Goal: Task Accomplishment & Management: Manage account settings

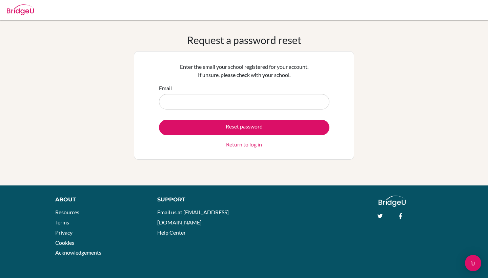
click at [267, 150] on div "Enter the email your school registered for your account. If unsure, please chec…" at bounding box center [244, 105] width 179 height 94
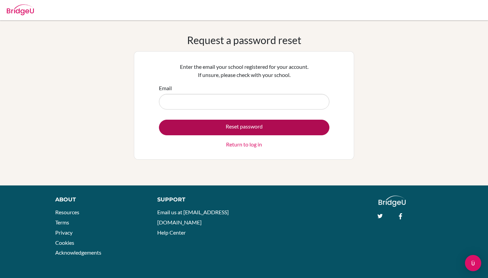
click at [261, 132] on button "Reset password" at bounding box center [244, 128] width 170 height 16
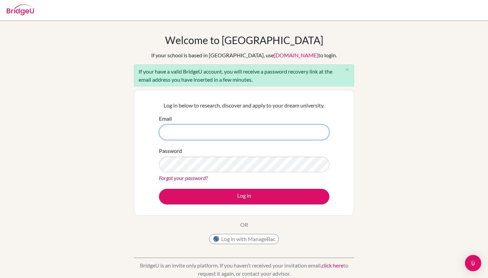
type input "[EMAIL_ADDRESS][DOMAIN_NAME]"
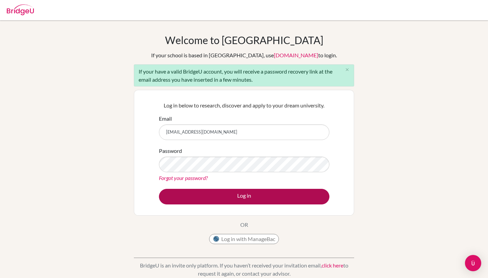
click at [222, 188] on form "Email vivianasofia3008@gmail.com Password Forgot your password? Log in" at bounding box center [244, 160] width 170 height 90
click at [222, 192] on button "Log in" at bounding box center [244, 197] width 170 height 16
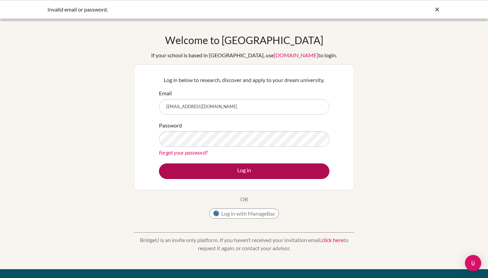
click at [316, 167] on button "Log in" at bounding box center [244, 171] width 170 height 16
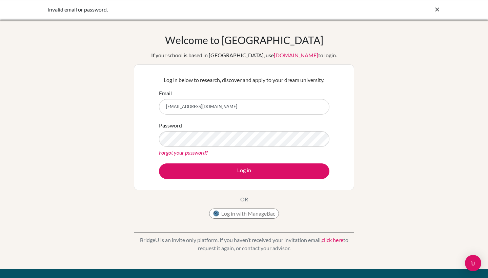
click at [290, 115] on form "Email vivianasofia3008@gmail.com Password Forgot your password? Log in" at bounding box center [244, 134] width 170 height 90
click at [264, 106] on input "vivianasofia3008@gmail.com" at bounding box center [244, 107] width 170 height 16
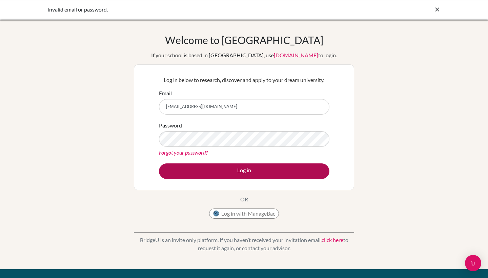
click at [240, 168] on button "Log in" at bounding box center [244, 171] width 170 height 16
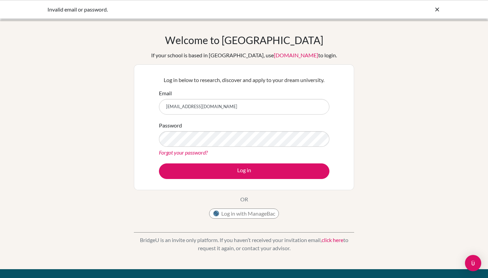
click at [320, 105] on input "[EMAIL_ADDRESS][DOMAIN_NAME]" at bounding box center [244, 107] width 170 height 16
click at [178, 156] on div "Forgot your password?" at bounding box center [244, 152] width 170 height 8
click at [179, 153] on link "Forgot your password?" at bounding box center [183, 152] width 49 height 6
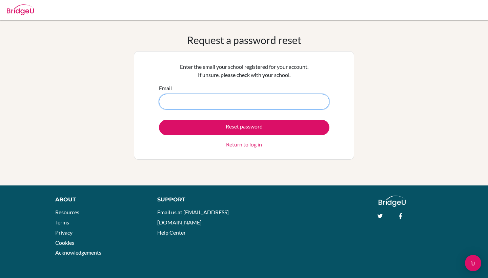
type input "[EMAIL_ADDRESS][DOMAIN_NAME]"
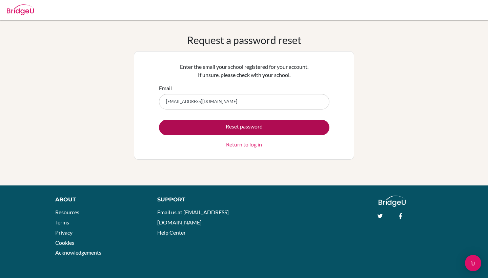
click at [273, 130] on button "Reset password" at bounding box center [244, 128] width 170 height 16
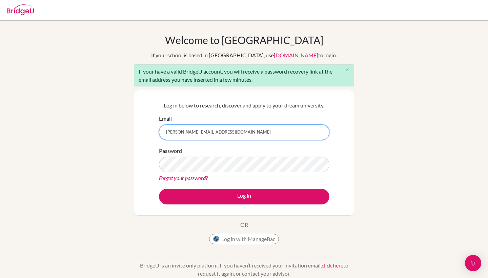
type input "[PERSON_NAME][EMAIL_ADDRESS][DOMAIN_NAME]"
click at [285, 125] on input "[PERSON_NAME][EMAIL_ADDRESS][DOMAIN_NAME]" at bounding box center [244, 132] width 170 height 16
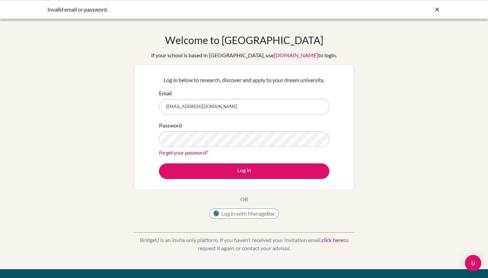
click at [302, 86] on div "Log in below to research, discover and apply to your dream university. Email vi…" at bounding box center [244, 126] width 179 height 111
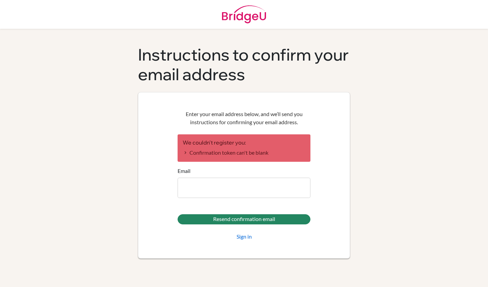
type input "x"
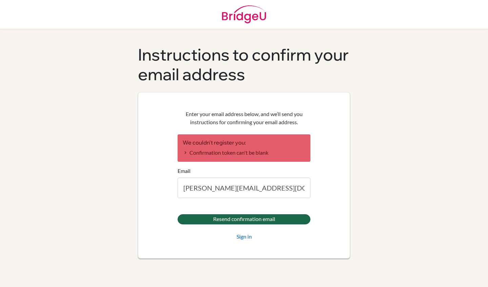
type input "[PERSON_NAME][EMAIL_ADDRESS][DOMAIN_NAME]"
click at [208, 219] on input "Resend confirmation email" at bounding box center [244, 219] width 133 height 10
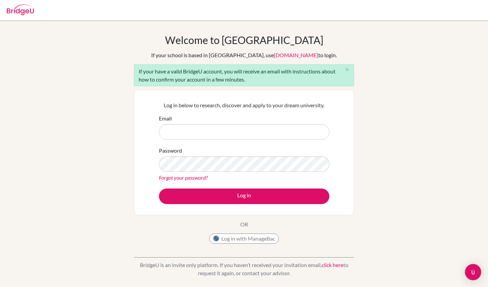
click at [195, 133] on input "Email" at bounding box center [244, 132] width 170 height 16
type input "[PERSON_NAME][EMAIL_ADDRESS][DOMAIN_NAME]"
click at [132, 162] on div "Welcome to BridgeU If your school is based in China, use app.bridge-u.com.cn to…" at bounding box center [244, 157] width 488 height 247
click at [244, 196] on button "Log in" at bounding box center [244, 197] width 170 height 16
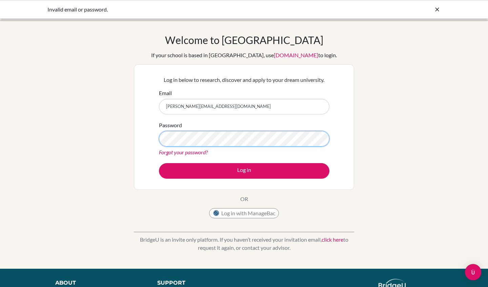
click at [244, 171] on button "Log in" at bounding box center [244, 171] width 170 height 16
click at [252, 153] on div "Forgot your password?" at bounding box center [244, 152] width 170 height 8
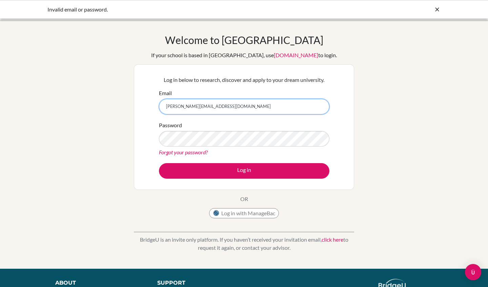
click at [266, 103] on input "[PERSON_NAME][EMAIL_ADDRESS][DOMAIN_NAME]" at bounding box center [244, 107] width 170 height 16
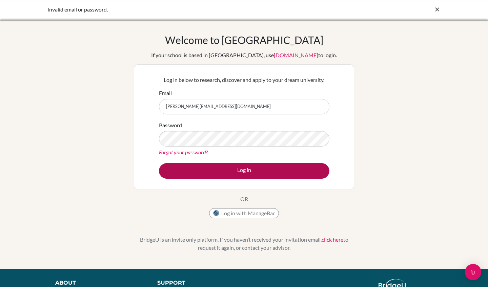
click at [203, 157] on form "Email viviana.uiversities@gmail.com Password Forgot your password? Log in" at bounding box center [244, 134] width 170 height 90
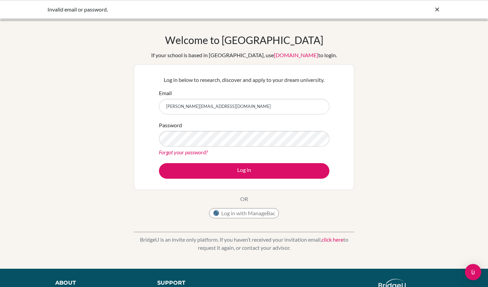
click at [200, 153] on link "Forgot your password?" at bounding box center [183, 152] width 49 height 6
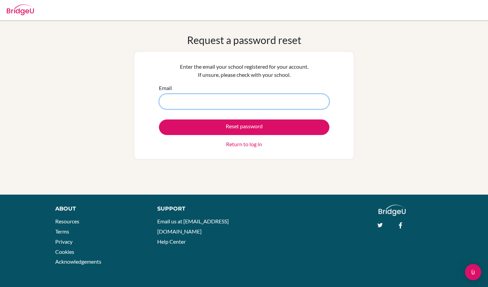
type input "[PERSON_NAME][EMAIL_ADDRESS][DOMAIN_NAME]"
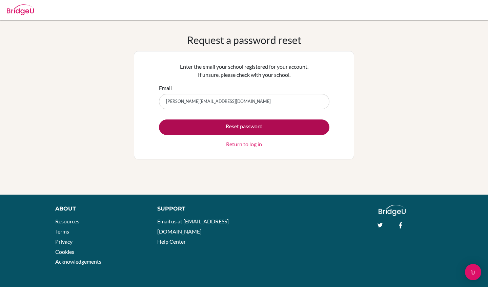
click at [212, 124] on button "Reset password" at bounding box center [244, 128] width 170 height 16
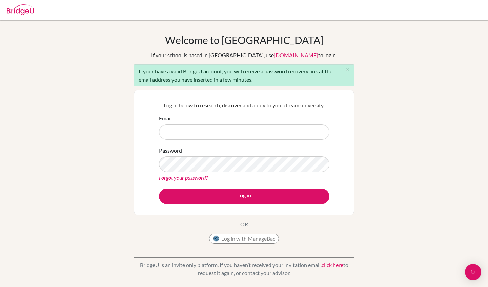
click at [274, 54] on link "[DOMAIN_NAME]" at bounding box center [296, 55] width 44 height 6
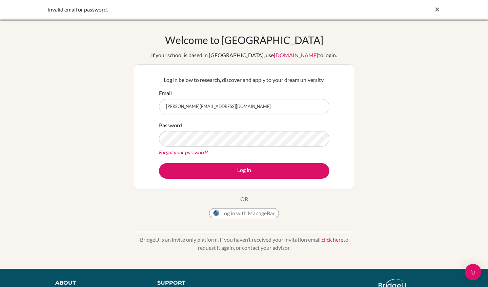
click at [334, 29] on div "Welcome to BridgeU If your school is based in China, use app.bridge-u.com.cn to…" at bounding box center [244, 144] width 488 height 249
